Goal: Task Accomplishment & Management: Use online tool/utility

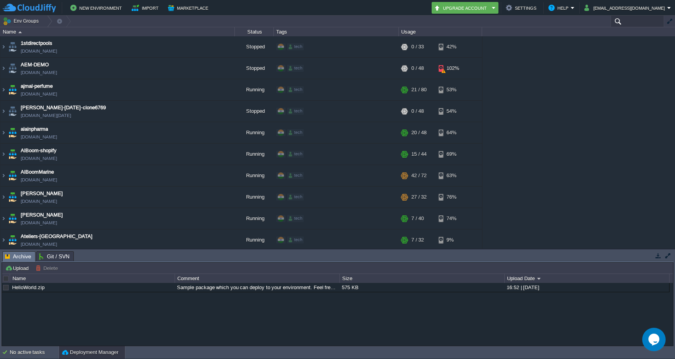
click at [633, 23] on input "text" at bounding box center [637, 21] width 54 height 11
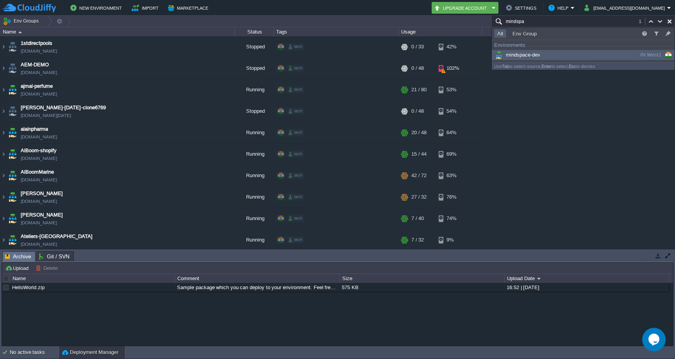
type input "mindspa"
click at [599, 55] on div "mindspace-dev" at bounding box center [553, 55] width 118 height 9
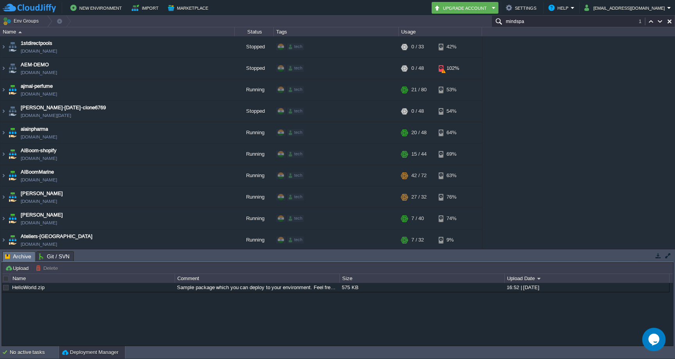
scroll to position [1590, 0]
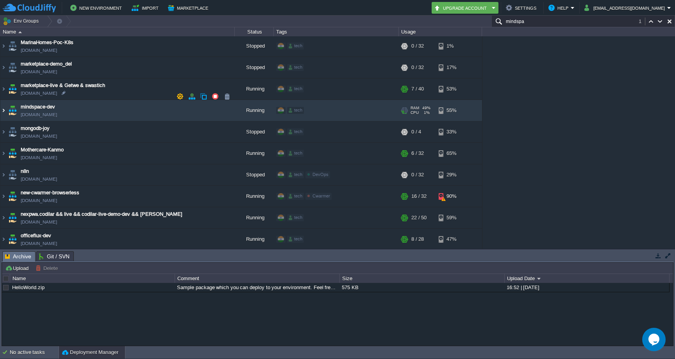
click at [4, 100] on img at bounding box center [3, 110] width 6 height 21
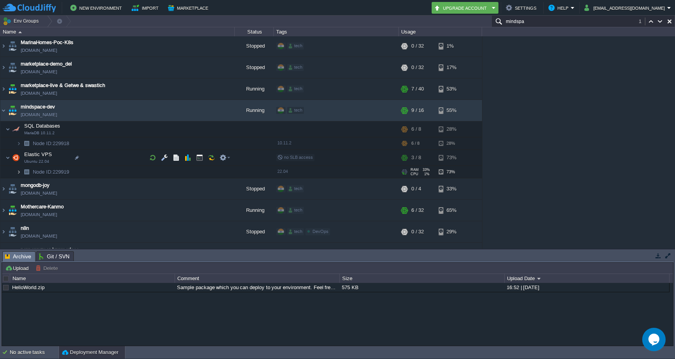
click at [18, 166] on img at bounding box center [18, 172] width 5 height 12
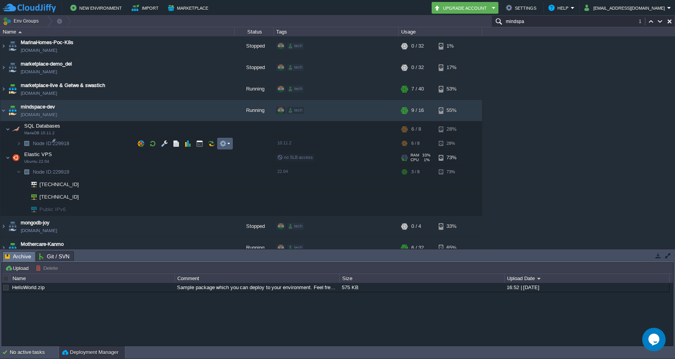
click at [224, 148] on td at bounding box center [225, 144] width 16 height 12
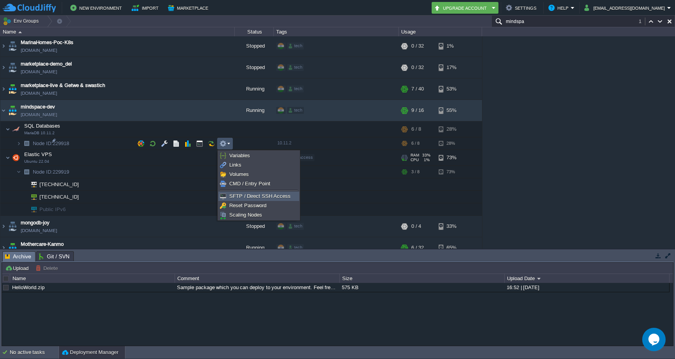
click at [244, 196] on span "SFTP / Direct SSH Access" at bounding box center [259, 196] width 61 height 6
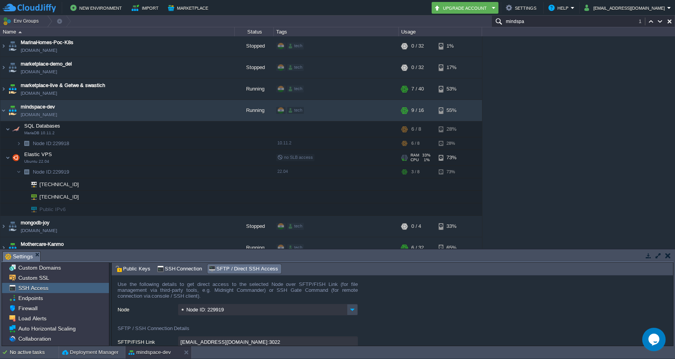
scroll to position [21, 0]
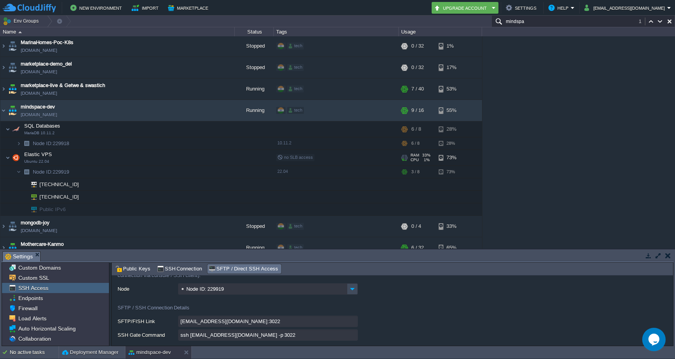
click at [352, 337] on input "ssh [EMAIL_ADDRESS][DOMAIN_NAME] -p 3022" at bounding box center [268, 335] width 180 height 11
